Goal: Check status: Check status

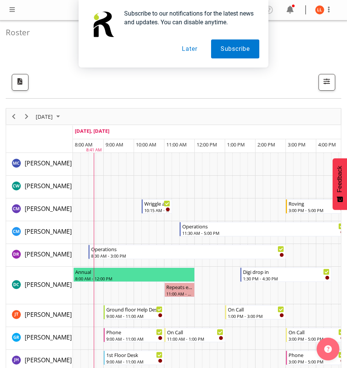
click at [194, 50] on button "Later" at bounding box center [189, 48] width 34 height 19
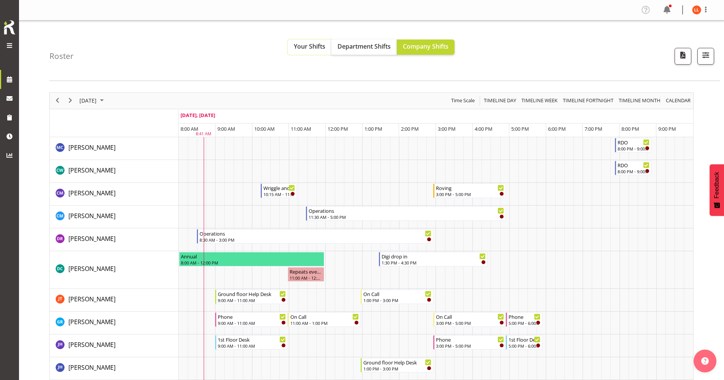
click at [318, 44] on span "Your Shifts" at bounding box center [310, 46] width 32 height 8
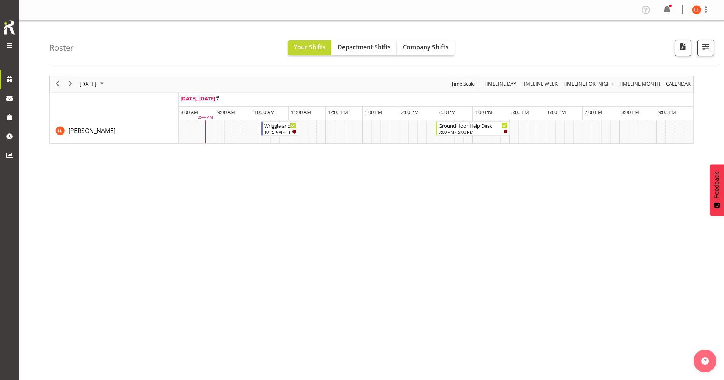
click at [219, 98] on icon "Timeline Day of September 22, 2025" at bounding box center [217, 98] width 3 height 5
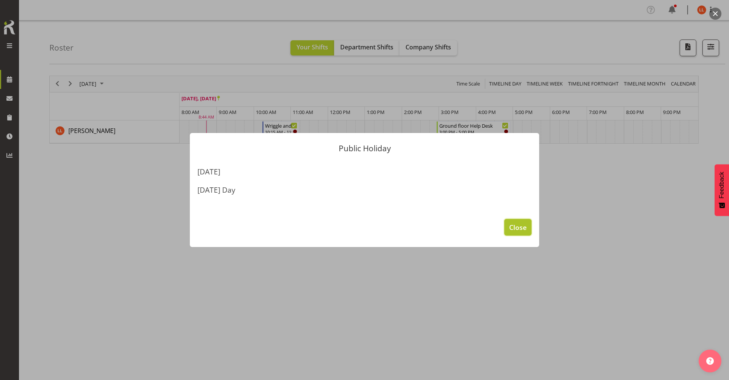
click at [347, 228] on span "Close" at bounding box center [517, 227] width 17 height 10
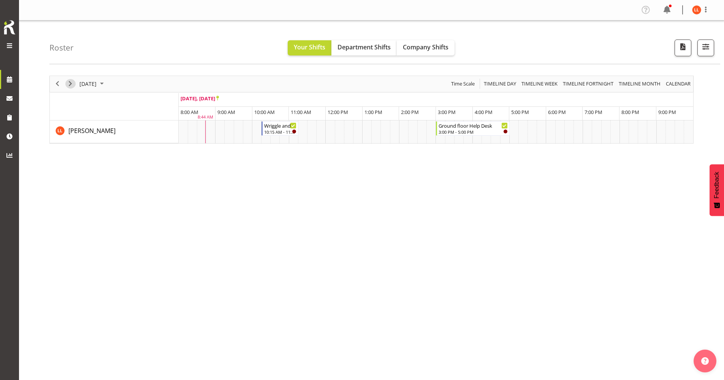
click at [72, 84] on span "Next" at bounding box center [70, 83] width 9 height 9
click at [71, 83] on span "Next" at bounding box center [70, 83] width 9 height 9
click at [70, 82] on span "Next" at bounding box center [70, 83] width 9 height 9
